Goal: Check status: Check status

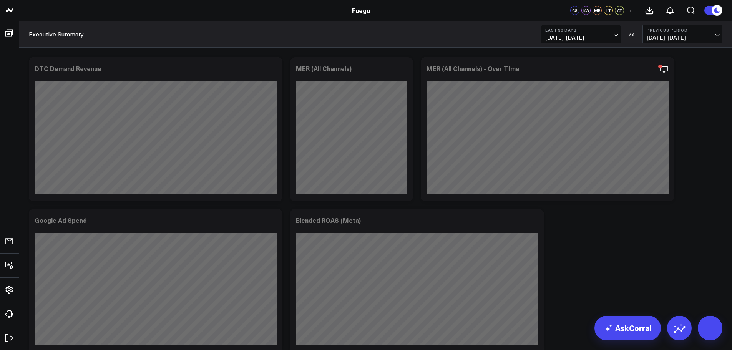
click at [620, 33] on button "Last 30 Days [DATE] - [DATE]" at bounding box center [581, 34] width 80 height 18
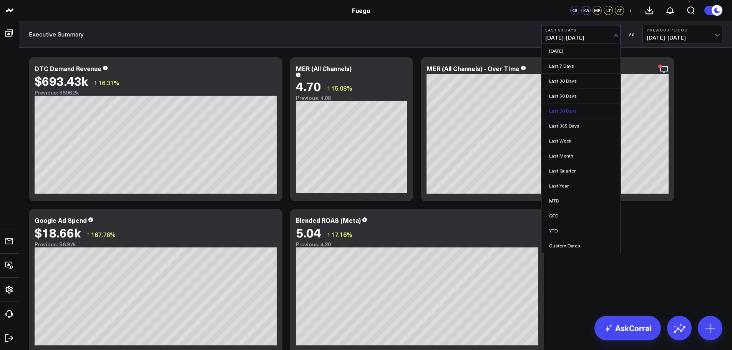
click at [581, 115] on link "Last 90 Days" at bounding box center [580, 110] width 79 height 15
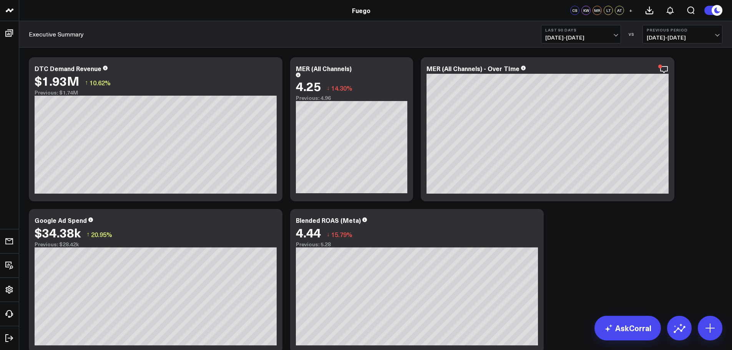
drag, startPoint x: 656, startPoint y: 267, endPoint x: 646, endPoint y: 257, distance: 14.4
click at [613, 36] on span "06/05/25 - 09/02/25" at bounding box center [580, 38] width 71 height 6
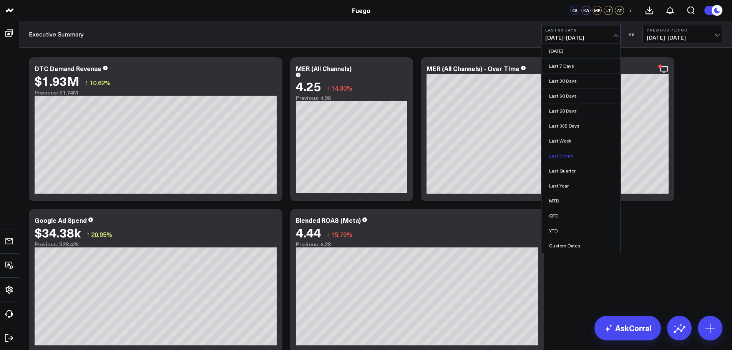
click at [574, 153] on link "Last Month" at bounding box center [580, 155] width 79 height 15
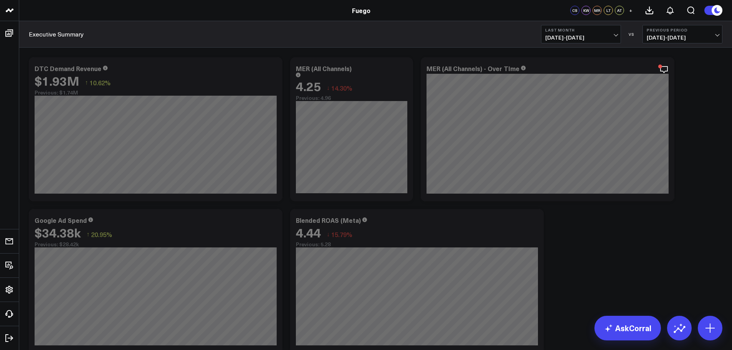
click at [681, 35] on span "07/01/25 - 07/31/25" at bounding box center [682, 38] width 71 height 6
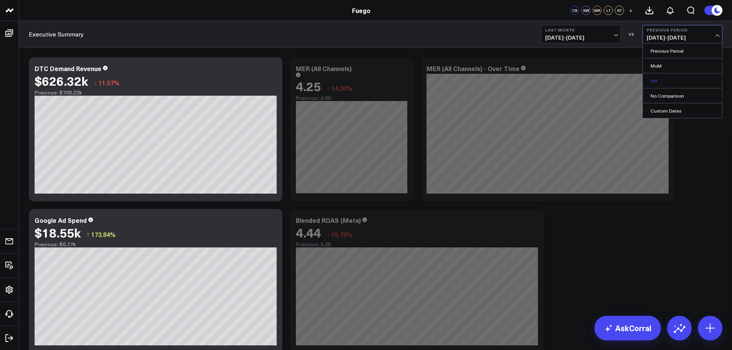
click at [660, 80] on link "YoY" at bounding box center [682, 80] width 79 height 15
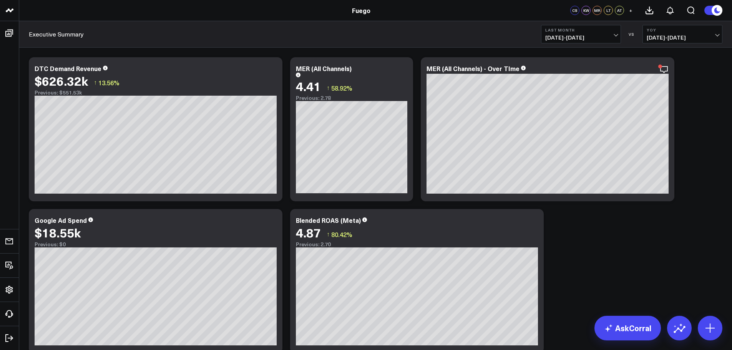
click at [614, 39] on span "08/01/25 - 08/31/25" at bounding box center [580, 38] width 71 height 6
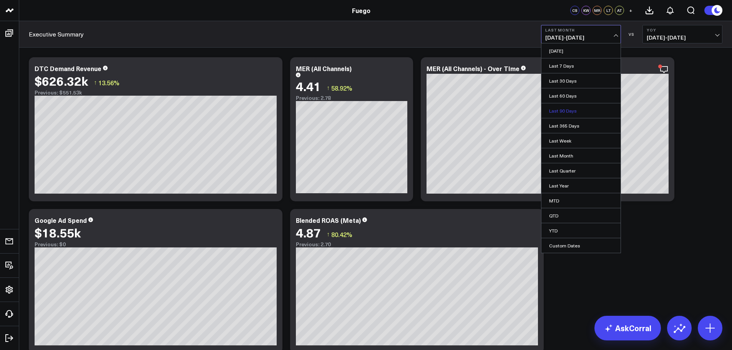
click at [591, 110] on link "Last 90 Days" at bounding box center [580, 110] width 79 height 15
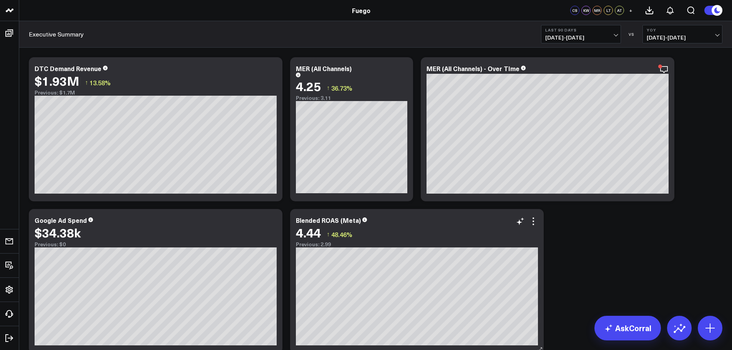
click at [291, 213] on div "Blended ROAS (Meta) 4.44 ↑ 48.46% Previous: 2.99 [#fff fontSize:14px lineHeight…" at bounding box center [417, 281] width 254 height 144
click at [610, 37] on span "06/05/25 - 09/02/25" at bounding box center [580, 38] width 71 height 6
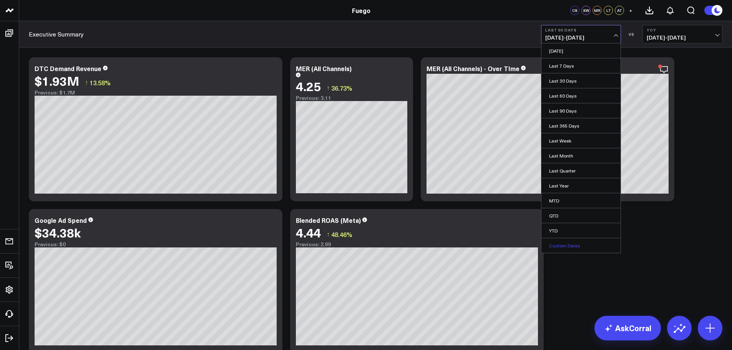
click at [573, 241] on link "Custom Dates" at bounding box center [580, 245] width 79 height 15
select select "8"
select select "2025"
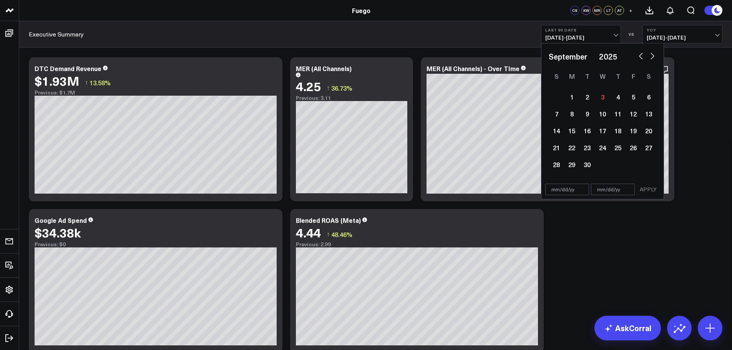
click at [588, 56] on select "January February March April May June July August September October November De…" at bounding box center [572, 57] width 46 height 12
select select "10"
select select "2025"
click at [615, 55] on select "2026 2025 2024 2023 2022 2021 2020 2019 2018 2017 2016 2015 2014 2013 2012 2011…" at bounding box center [612, 57] width 26 height 12
select select "10"
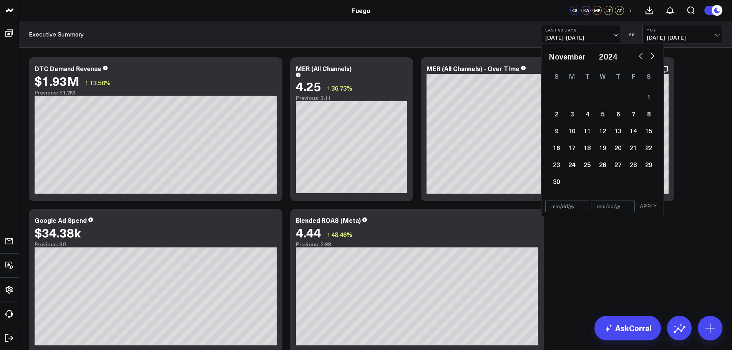
select select "2024"
click at [635, 98] on div "1" at bounding box center [633, 96] width 15 height 15
type input "11/01/24"
select select "10"
select select "2024"
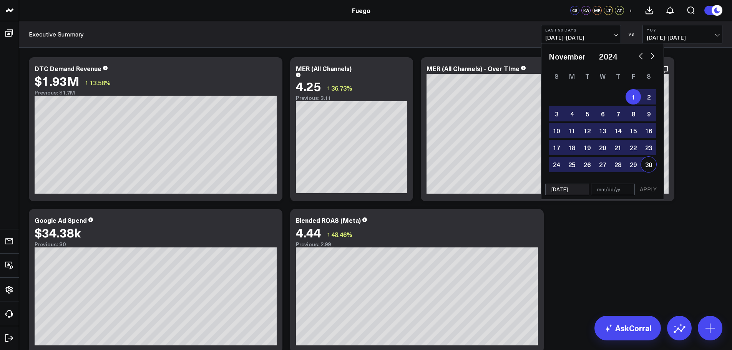
click at [648, 164] on div "30" at bounding box center [648, 164] width 15 height 15
type input "11/30/24"
select select "10"
select select "2024"
click at [650, 190] on button "APPLY" at bounding box center [648, 190] width 23 height 12
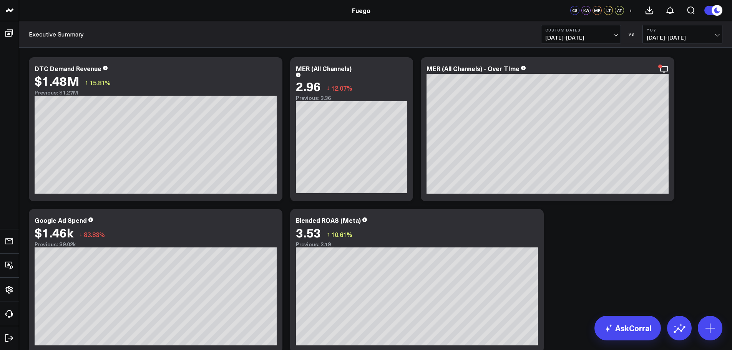
click at [618, 36] on button "Custom Dates 11/01/24 - 11/30/24" at bounding box center [581, 34] width 80 height 18
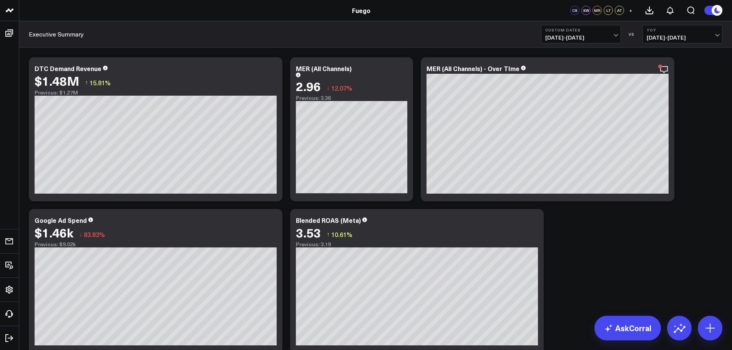
click at [609, 37] on span "11/01/24 - 11/30/24" at bounding box center [580, 38] width 71 height 6
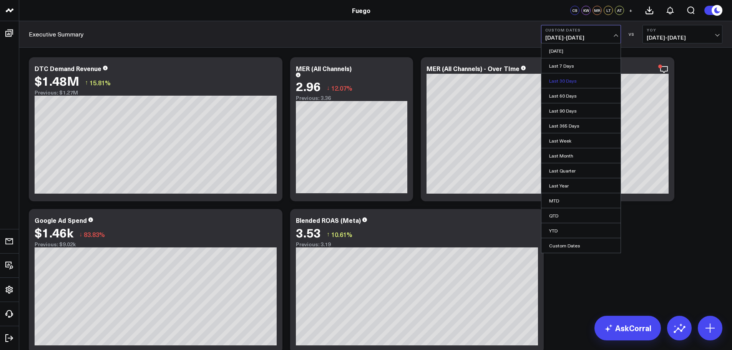
click at [576, 84] on link "Last 30 Days" at bounding box center [580, 80] width 79 height 15
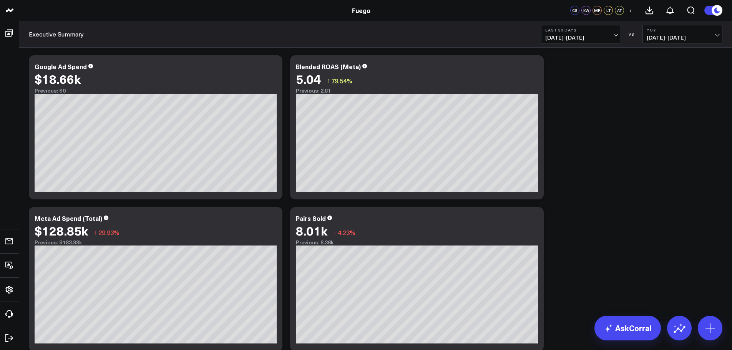
scroll to position [38, 0]
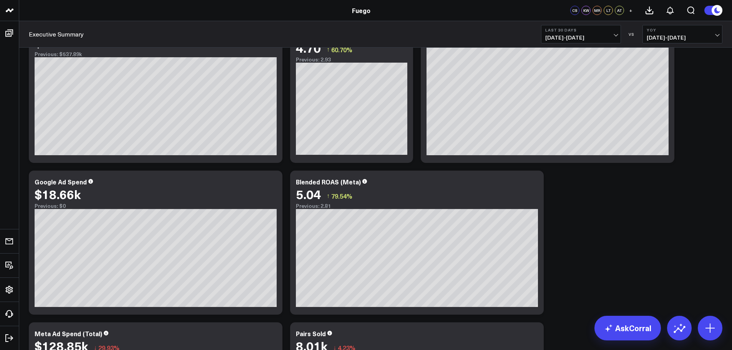
click at [613, 33] on button "Last 30 Days [DATE] - [DATE]" at bounding box center [581, 34] width 80 height 18
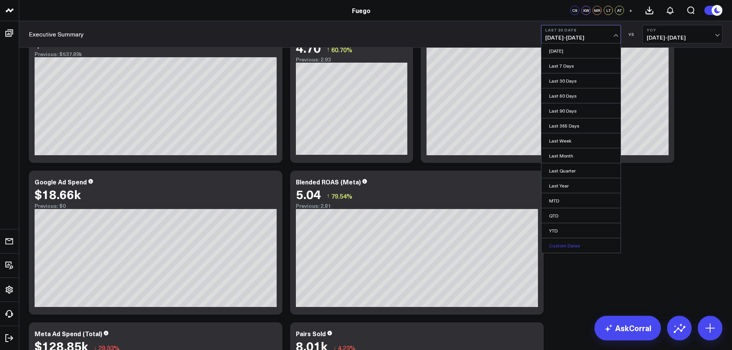
click at [571, 242] on link "Custom Dates" at bounding box center [580, 245] width 79 height 15
select select "8"
select select "2025"
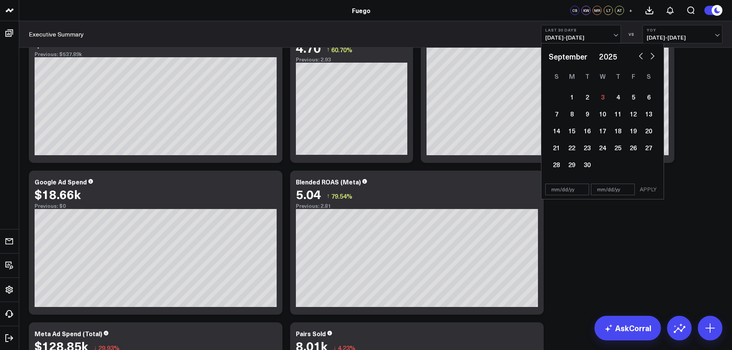
click at [587, 55] on select "January February March April May June July August September October November De…" at bounding box center [572, 57] width 46 height 12
select select "11"
select select "2025"
click at [616, 52] on select "2026 2025 2024 2023 2022 2021 2020 2019 2018 2017 2016 2015 2014 2013 2012 2011…" at bounding box center [612, 57] width 26 height 12
select select "11"
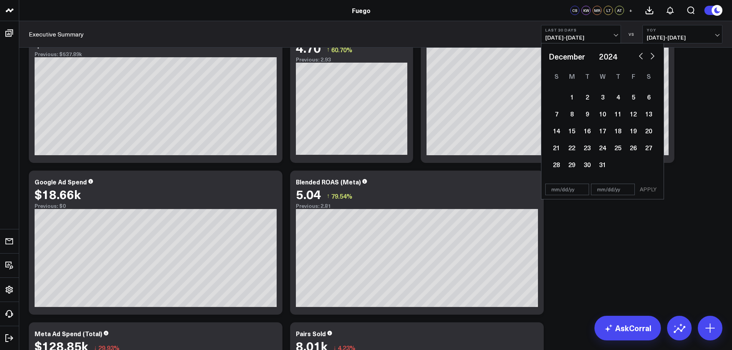
select select "2024"
click at [558, 97] on div "1" at bounding box center [556, 96] width 15 height 15
type input "12/01/24"
select select "11"
select select "2024"
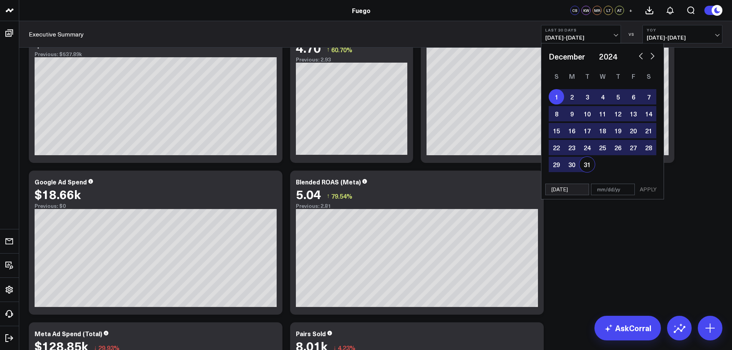
click at [589, 166] on div "31" at bounding box center [586, 164] width 15 height 15
type input "12/31/24"
select select "11"
select select "2024"
click at [651, 191] on button "APPLY" at bounding box center [648, 190] width 23 height 12
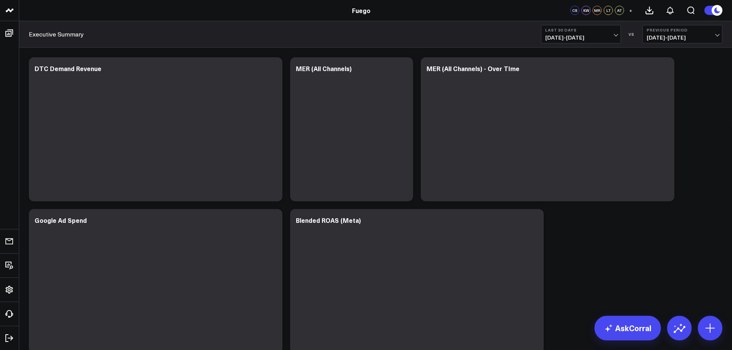
click at [614, 32] on button "Last 30 Days [DATE] - [DATE]" at bounding box center [581, 34] width 80 height 18
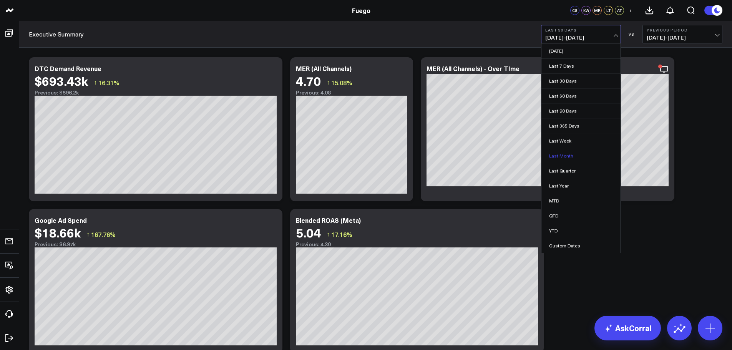
click at [584, 156] on link "Last Month" at bounding box center [580, 155] width 79 height 15
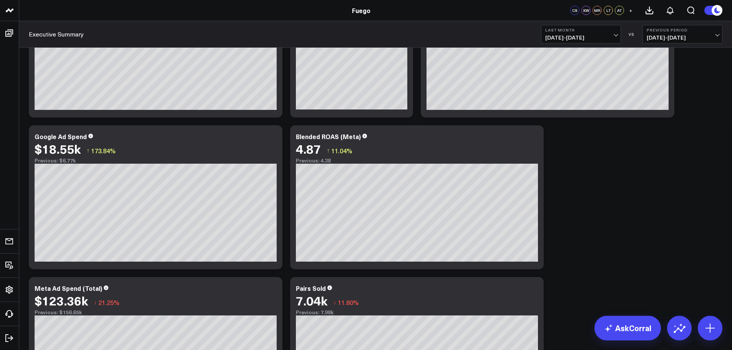
scroll to position [77, 0]
